Goal: Check status

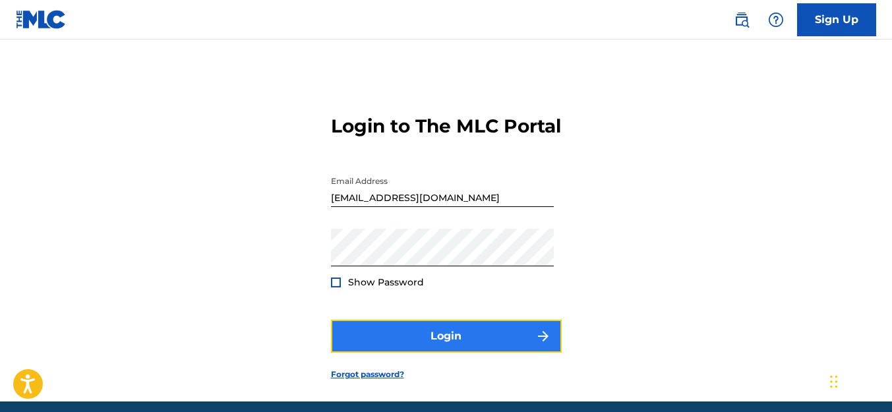
click at [369, 348] on button "Login" at bounding box center [446, 336] width 231 height 33
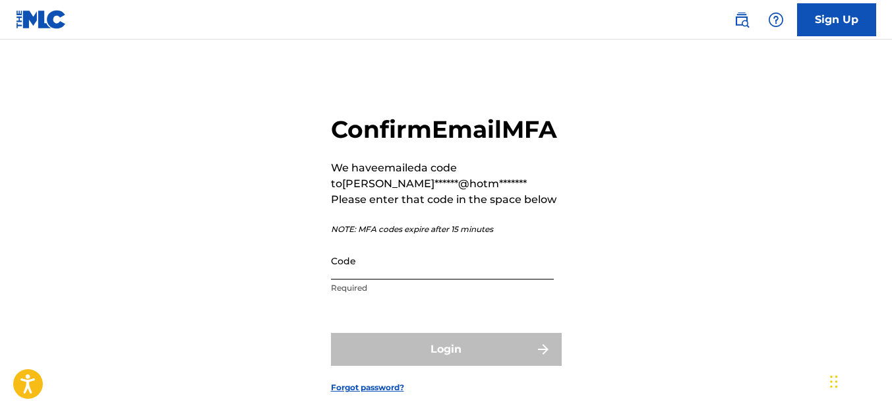
click at [367, 280] on input "Code" at bounding box center [442, 261] width 223 height 38
paste input "304330"
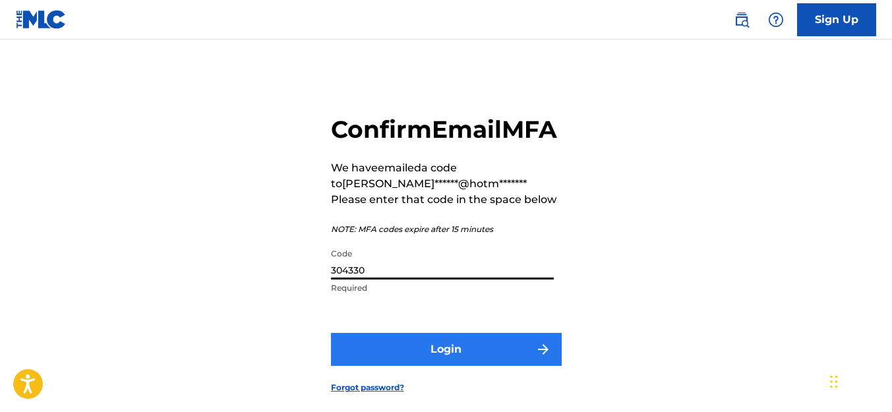
type input "304330"
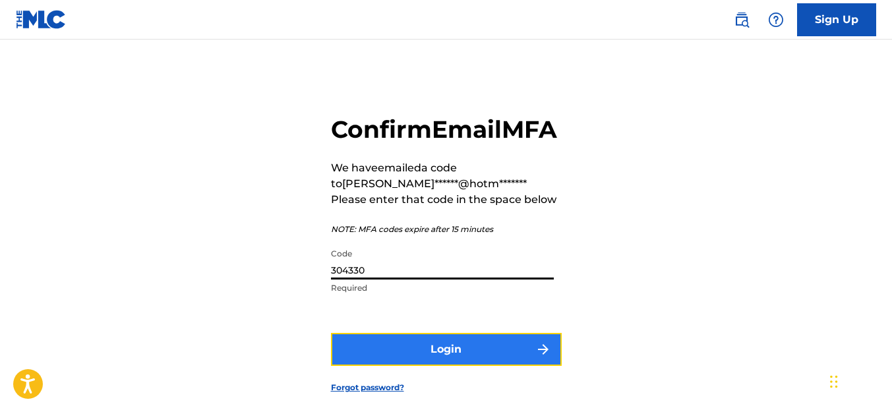
click at [456, 366] on button "Login" at bounding box center [446, 349] width 231 height 33
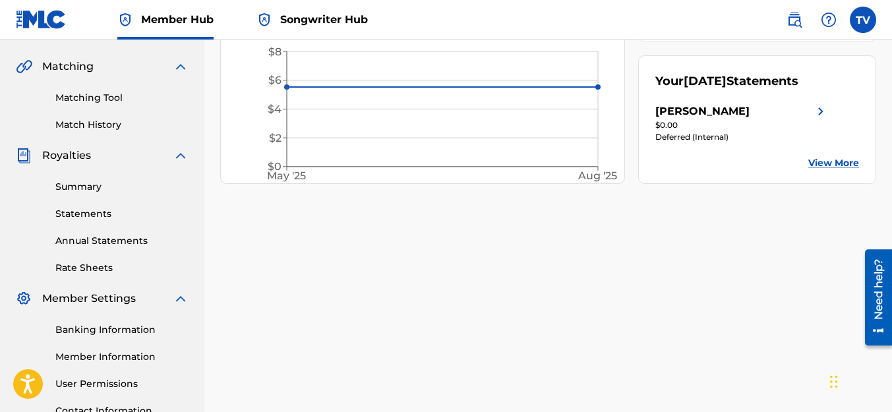
scroll to position [264, 0]
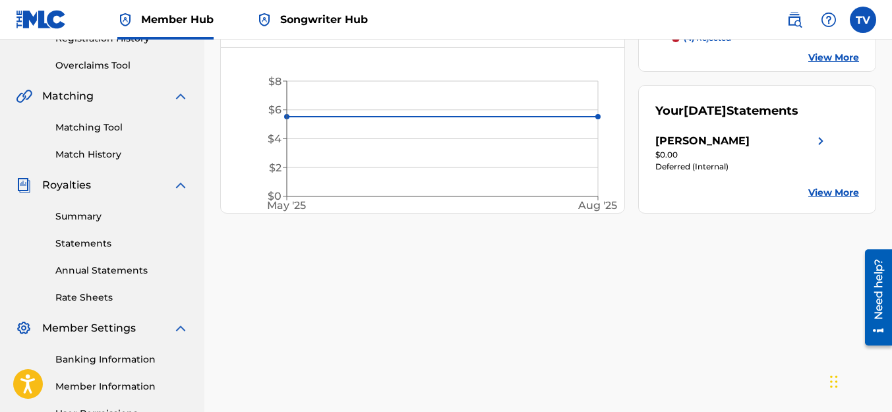
click at [456, 200] on link "View More" at bounding box center [834, 193] width 51 height 14
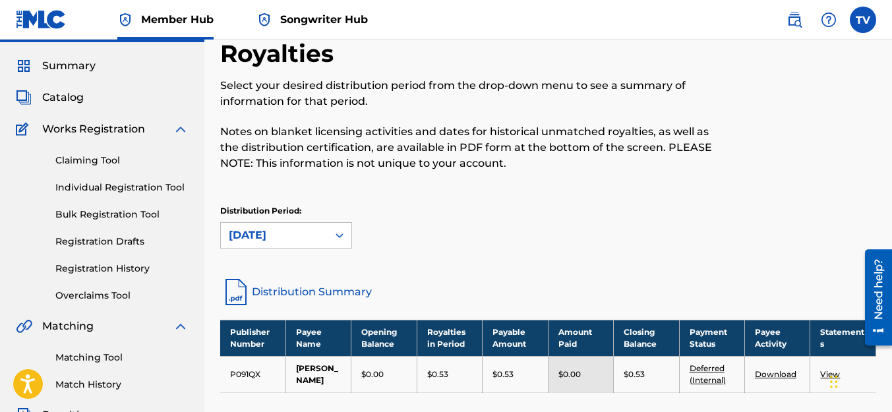
scroll to position [132, 0]
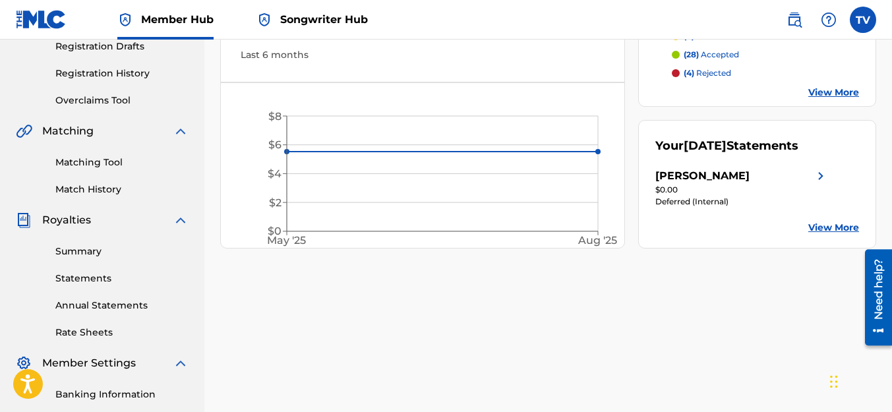
scroll to position [198, 0]
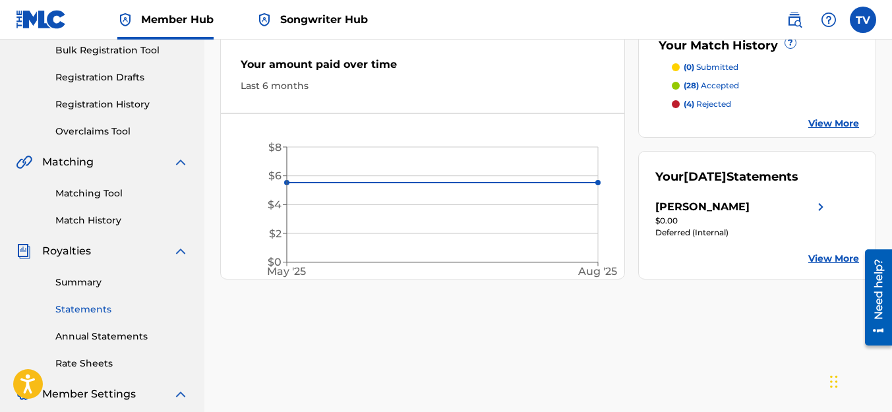
click at [94, 306] on link "Statements" at bounding box center [121, 310] width 133 height 14
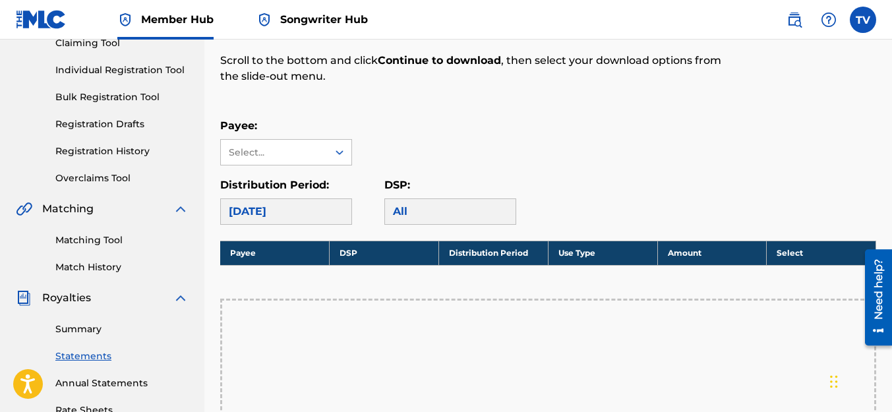
scroll to position [198, 0]
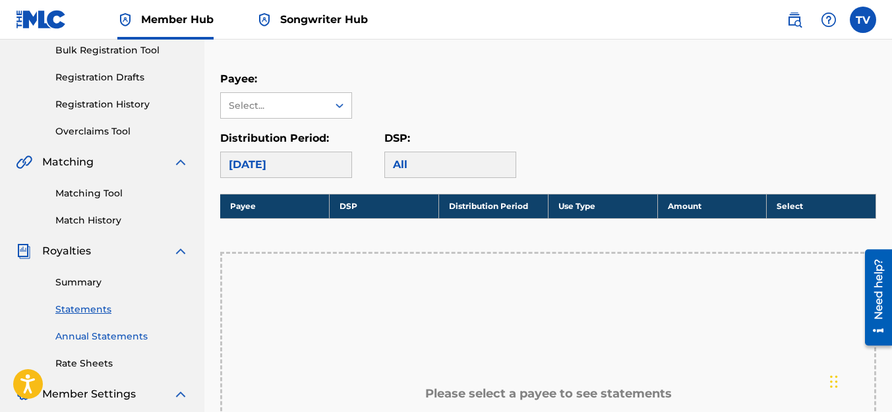
click at [121, 337] on link "Annual Statements" at bounding box center [121, 337] width 133 height 14
